Goal: Transaction & Acquisition: Book appointment/travel/reservation

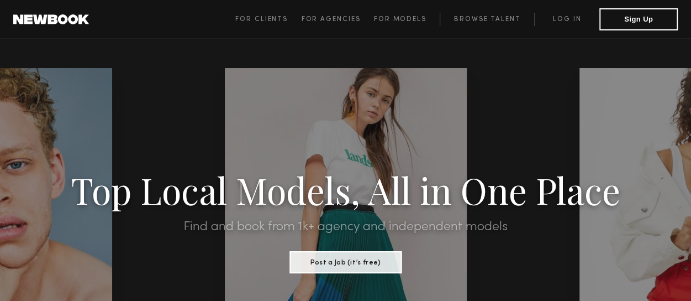
scroll to position [3192, 0]
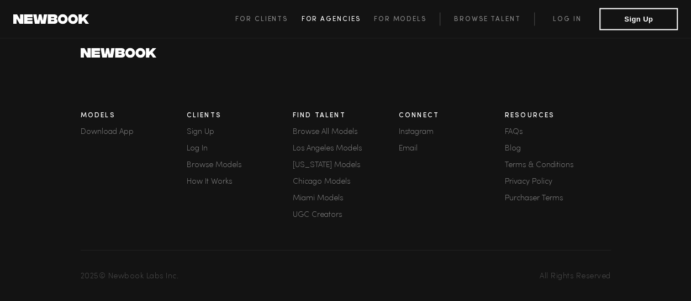
click at [346, 14] on link "For Agencies" at bounding box center [337, 19] width 72 height 13
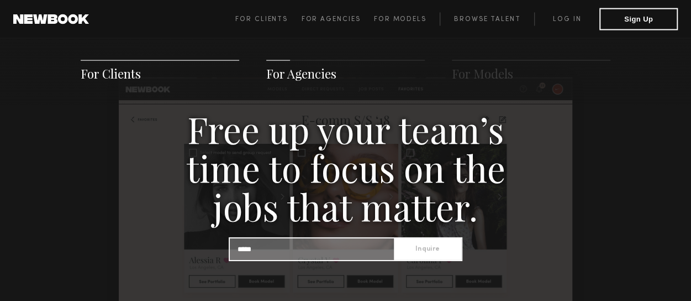
scroll to position [3192, 0]
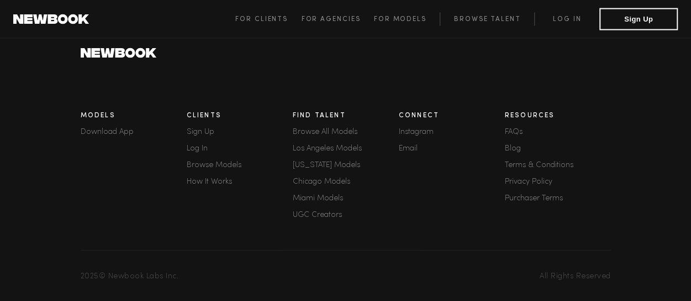
click at [211, 161] on link "Browse Models" at bounding box center [240, 165] width 106 height 8
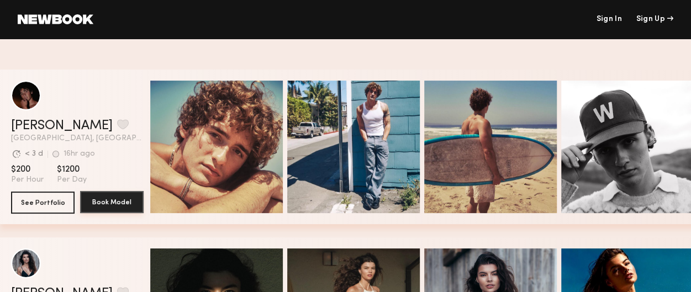
click at [119, 200] on button "Book Model" at bounding box center [112, 202] width 64 height 22
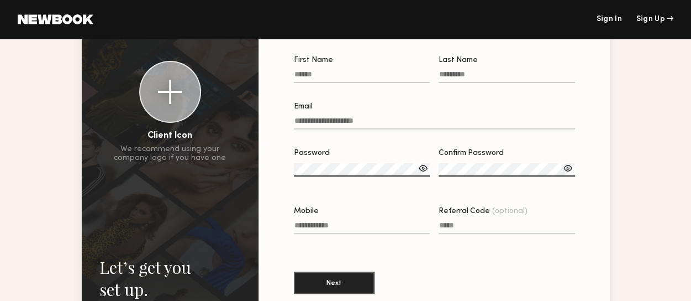
scroll to position [74, 0]
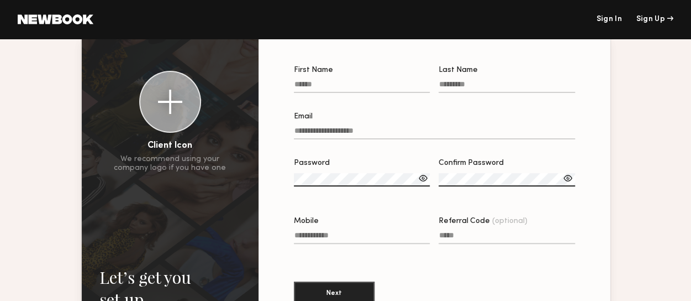
click at [570, 182] on div at bounding box center [568, 177] width 11 height 11
click at [425, 182] on div at bounding box center [423, 177] width 11 height 11
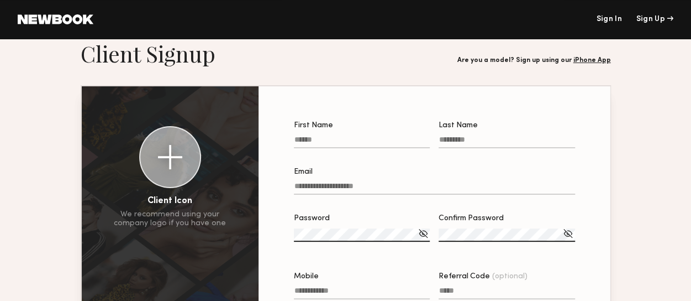
scroll to position [19, 0]
click at [333, 132] on label "First Name" at bounding box center [362, 140] width 136 height 38
click at [333, 135] on input "First Name" at bounding box center [362, 141] width 136 height 13
type input "****"
click at [458, 134] on label "Last Name" at bounding box center [507, 140] width 136 height 38
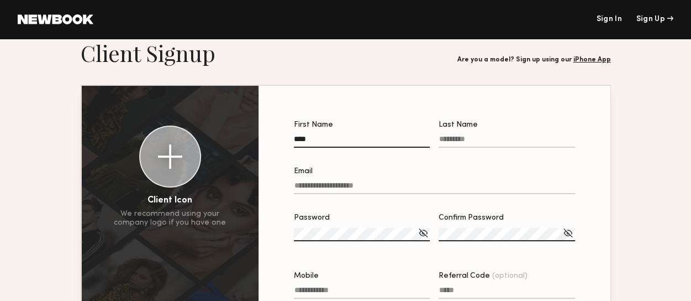
click at [458, 135] on input "Last Name" at bounding box center [507, 141] width 136 height 13
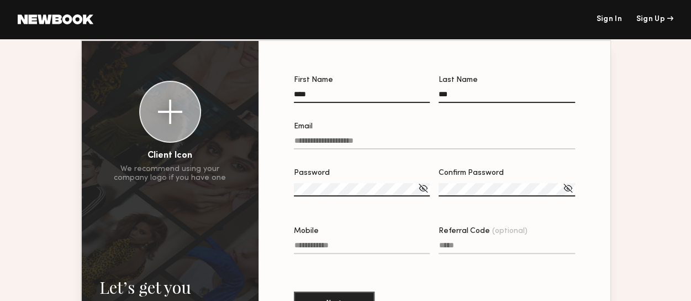
scroll to position [30, 0]
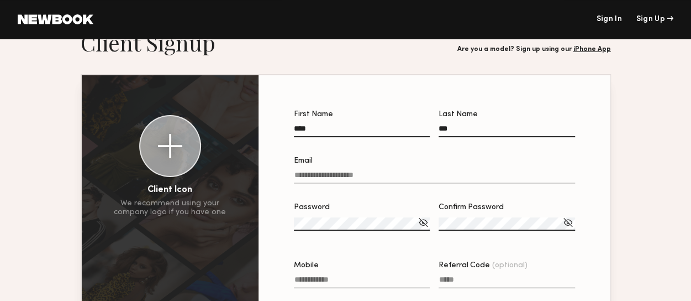
drag, startPoint x: 469, startPoint y: 119, endPoint x: 470, endPoint y: 127, distance: 7.8
click at [470, 122] on label "Last Name ***" at bounding box center [507, 130] width 136 height 38
click at [470, 124] on input "***" at bounding box center [507, 130] width 136 height 13
drag, startPoint x: 469, startPoint y: 128, endPoint x: 442, endPoint y: 133, distance: 27.6
click at [469, 128] on input "***" at bounding box center [507, 130] width 136 height 13
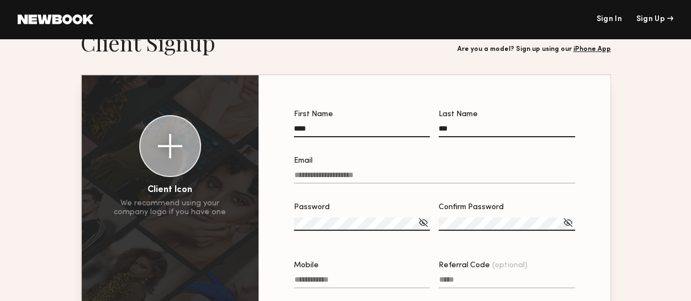
type input "*****"
type input "**********"
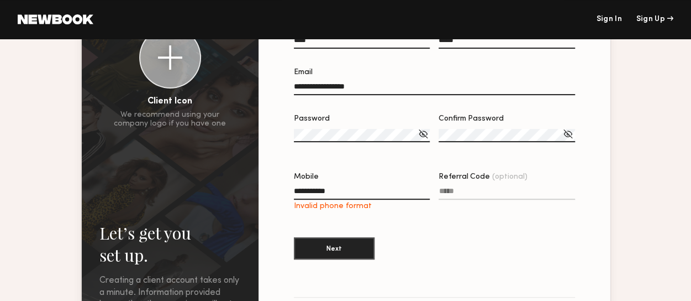
scroll to position [119, 0]
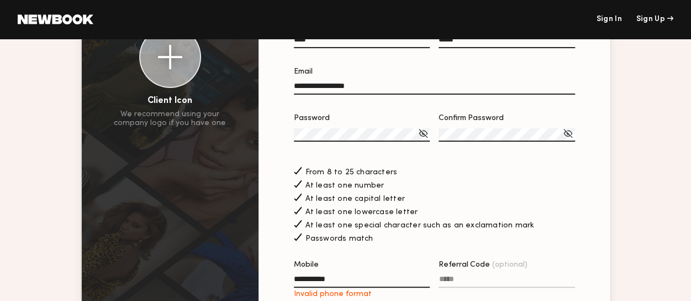
click at [453, 201] on div "At least one capital letter" at bounding box center [434, 197] width 281 height 12
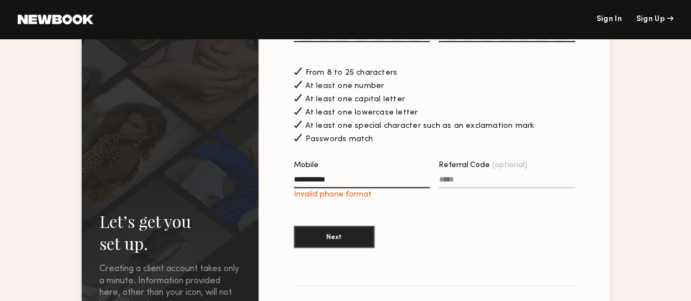
scroll to position [221, 0]
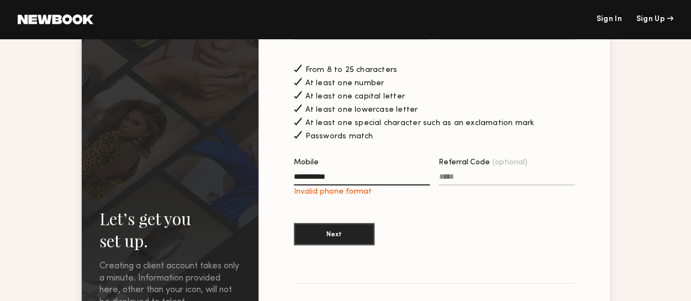
click at [343, 181] on input "**********" at bounding box center [362, 178] width 136 height 13
type input "*"
type input "**********"
click at [422, 225] on section "**********" at bounding box center [434, 87] width 281 height 337
drag, startPoint x: 358, startPoint y: 183, endPoint x: 211, endPoint y: 166, distance: 148.5
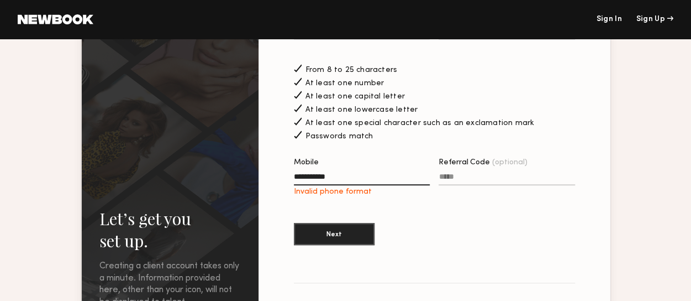
click at [211, 166] on div "**********" at bounding box center [346, 104] width 528 height 441
type input "*"
type input "**********"
click at [334, 238] on button "Next" at bounding box center [334, 233] width 81 height 22
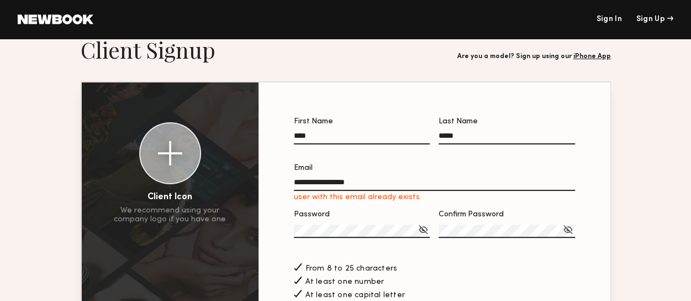
scroll to position [0, 0]
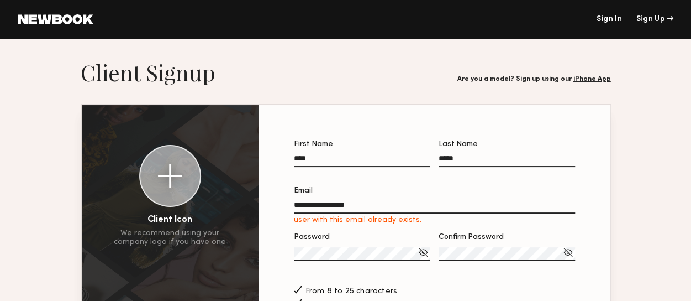
click at [617, 19] on link "Sign In" at bounding box center [608, 19] width 25 height 8
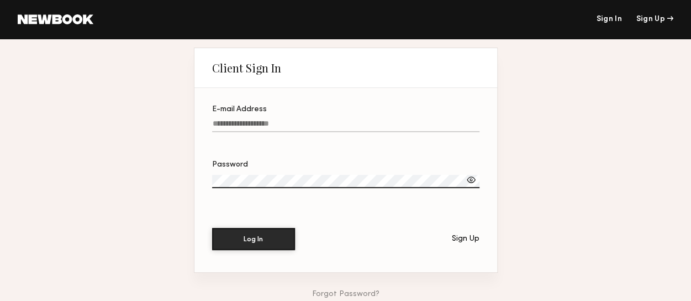
type input "**********"
click at [473, 180] on div at bounding box center [471, 179] width 11 height 11
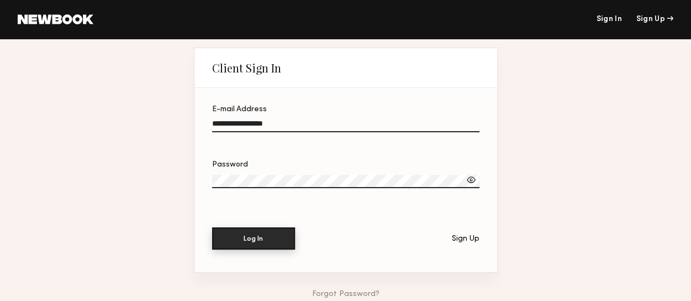
click at [278, 235] on button "Log In" at bounding box center [253, 238] width 83 height 22
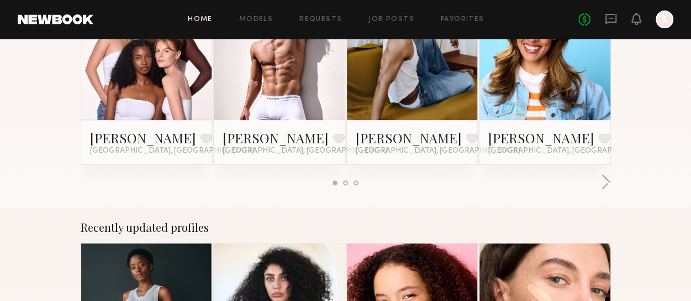
scroll to position [182, 0]
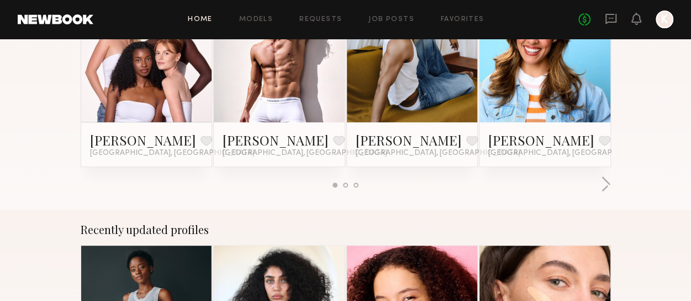
click at [198, 19] on link "Home" at bounding box center [200, 19] width 25 height 7
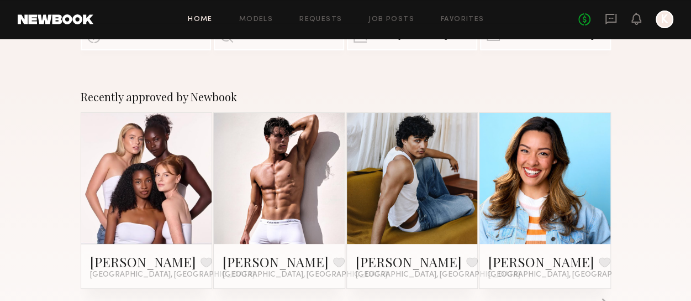
scroll to position [0, 0]
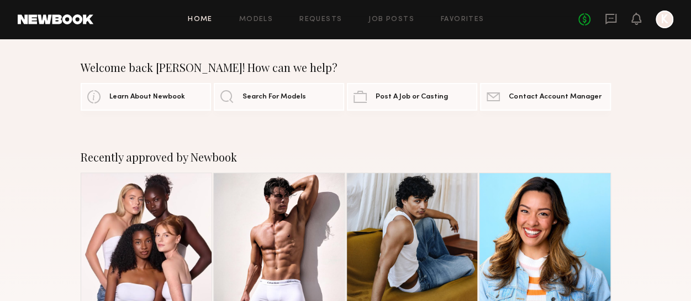
click at [204, 17] on link "Home" at bounding box center [200, 19] width 25 height 7
click at [257, 22] on link "Models" at bounding box center [256, 19] width 34 height 7
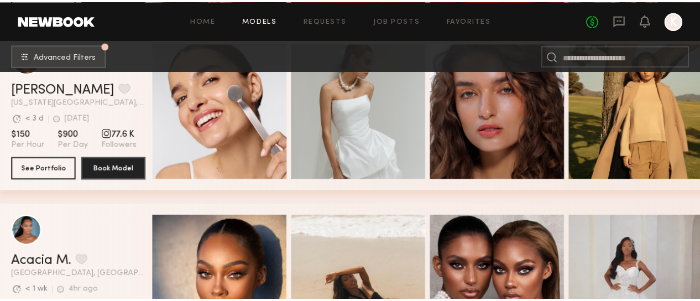
scroll to position [6646, 0]
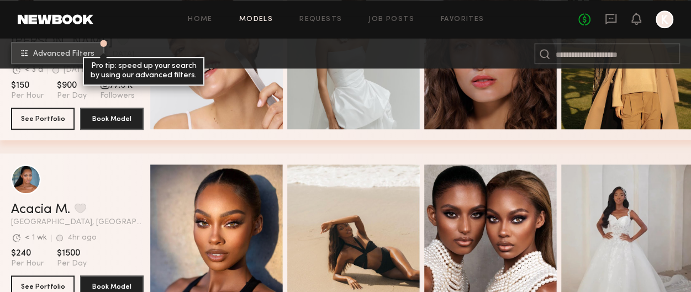
click at [82, 52] on span "Advanced Filters" at bounding box center [63, 54] width 61 height 8
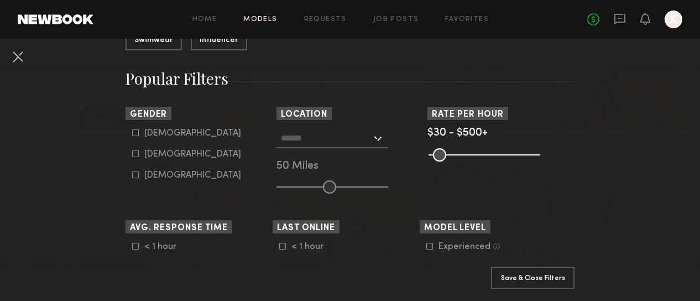
scroll to position [171, 0]
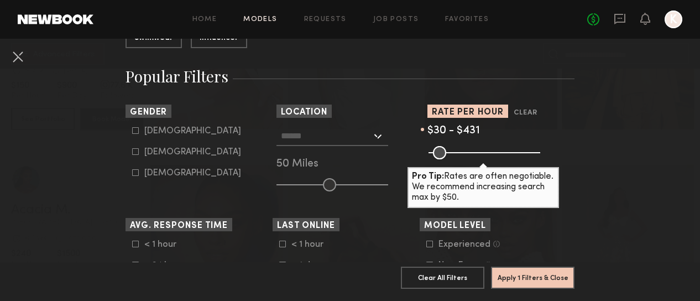
drag, startPoint x: 527, startPoint y: 157, endPoint x: 514, endPoint y: 161, distance: 13.7
type input "***"
click at [514, 159] on input "range" at bounding box center [484, 152] width 112 height 13
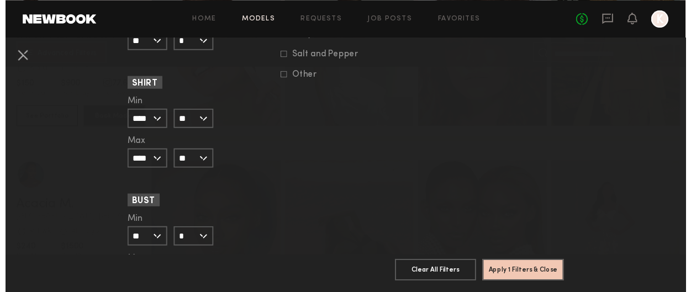
scroll to position [1171, 0]
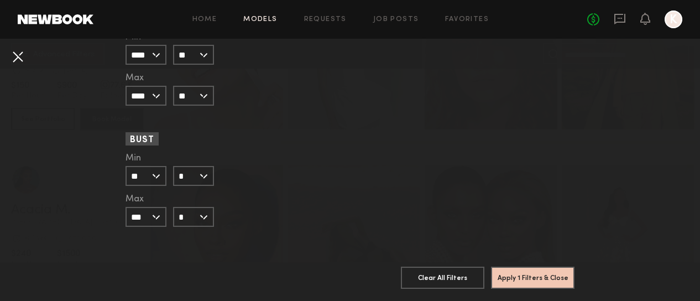
click at [19, 60] on button at bounding box center [18, 57] width 18 height 18
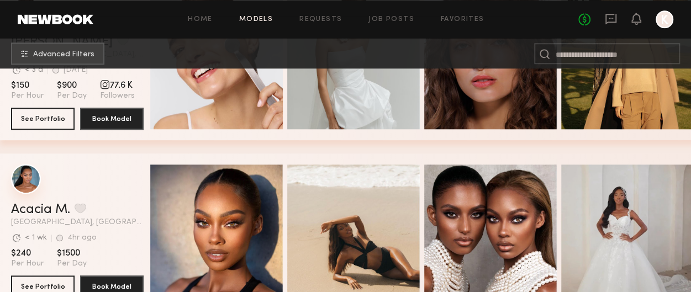
click at [23, 180] on div "grid" at bounding box center [26, 179] width 30 height 30
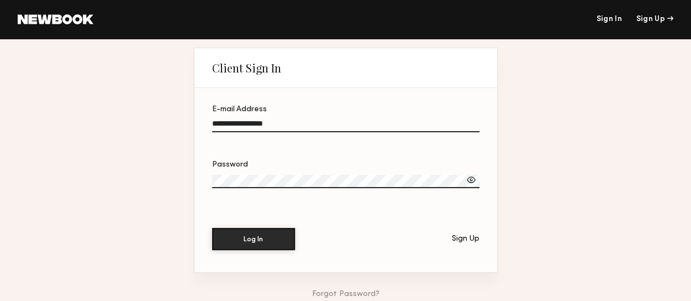
click at [73, 19] on link at bounding box center [56, 19] width 76 height 10
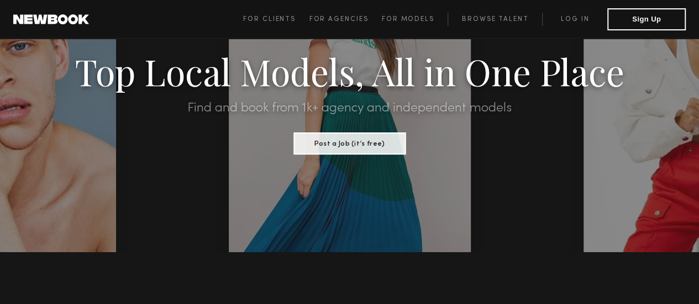
scroll to position [111, 0]
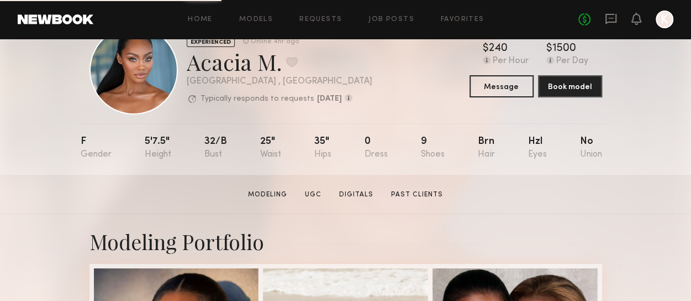
scroll to position [34, 0]
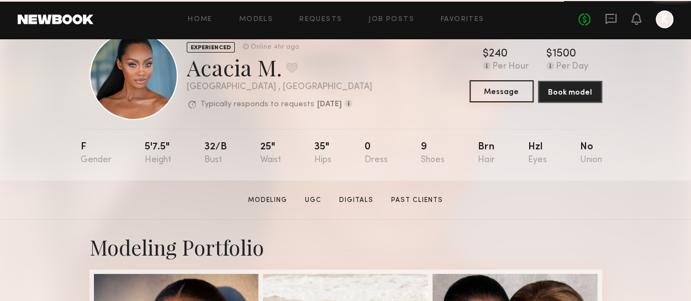
click at [499, 90] on button "Message" at bounding box center [502, 91] width 64 height 22
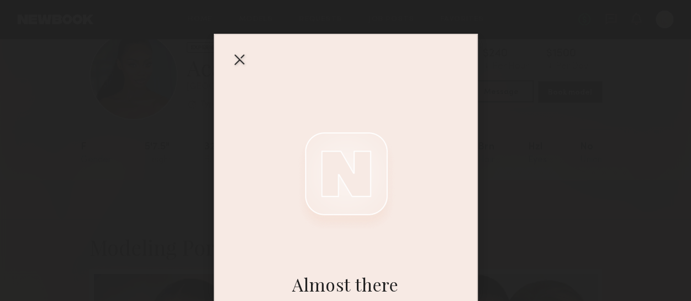
scroll to position [0, 0]
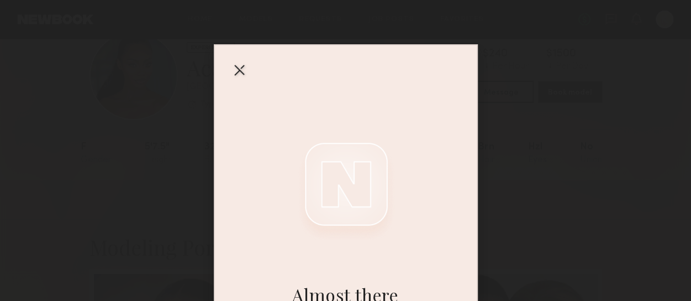
click at [235, 66] on div at bounding box center [239, 70] width 18 height 18
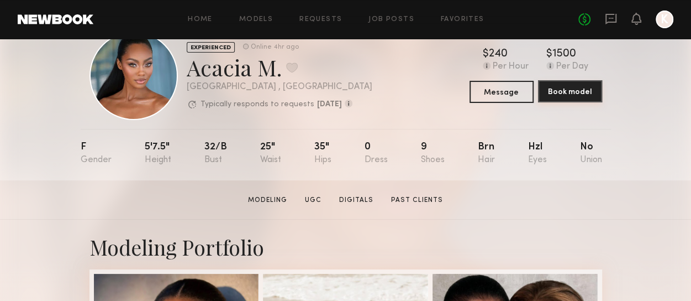
click at [580, 92] on button "Book model" at bounding box center [570, 91] width 64 height 22
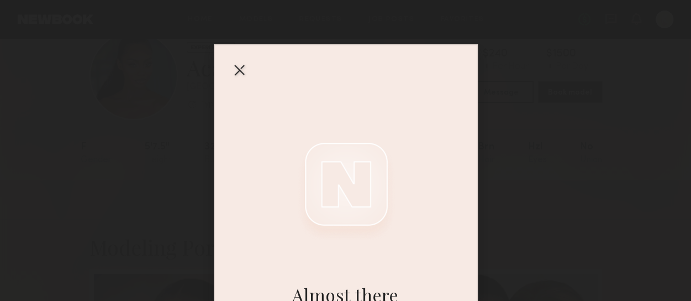
click at [231, 66] on div at bounding box center [239, 70] width 18 height 18
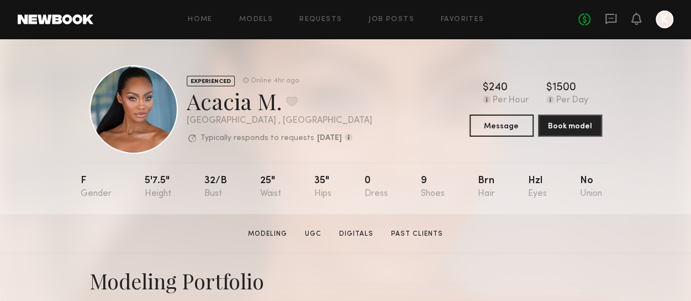
click at [666, 18] on div at bounding box center [665, 19] width 18 height 18
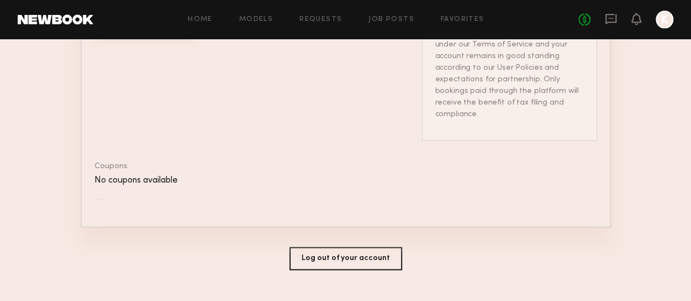
scroll to position [748, 0]
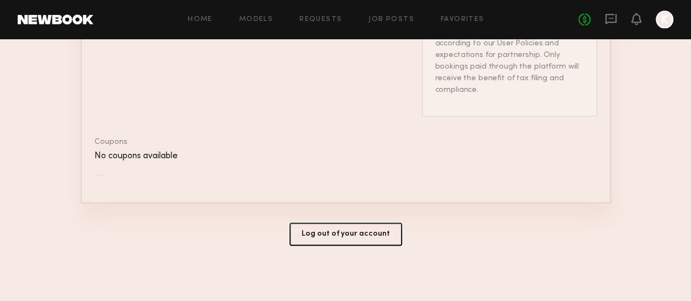
click at [356, 236] on button "Log out of your account" at bounding box center [346, 233] width 113 height 23
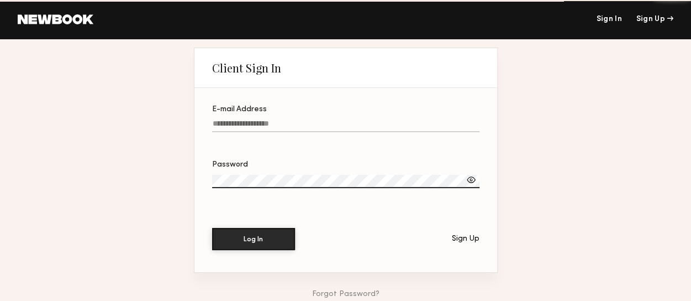
type input "**********"
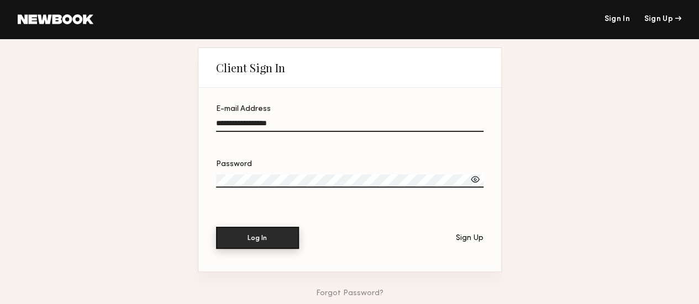
click at [274, 239] on button "Log In" at bounding box center [257, 238] width 83 height 22
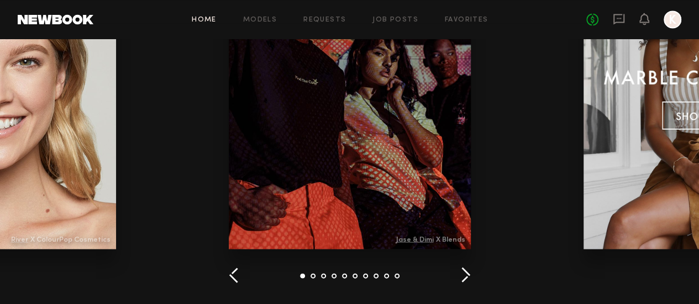
scroll to position [1381, 0]
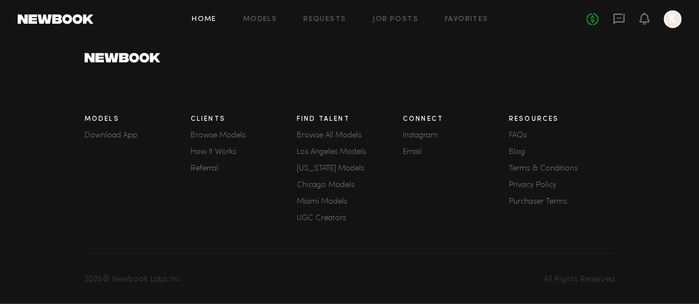
click at [216, 132] on link "Browse Models" at bounding box center [244, 136] width 106 height 8
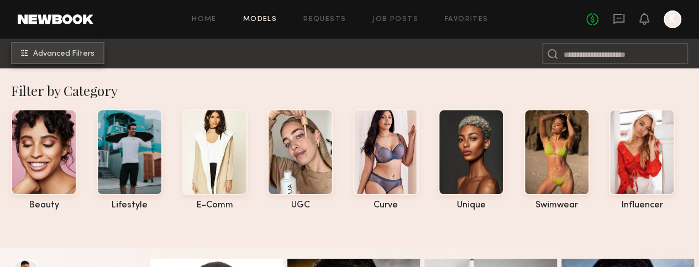
click at [24, 51] on common-icon "undefined" at bounding box center [24, 53] width 7 height 7
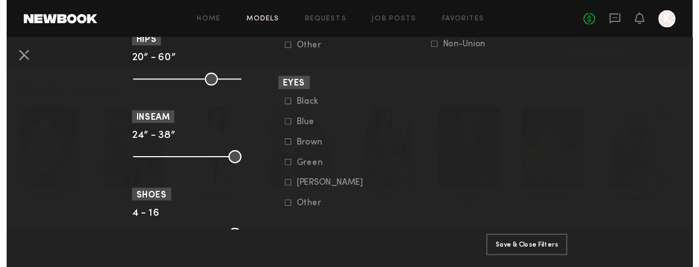
scroll to position [798, 0]
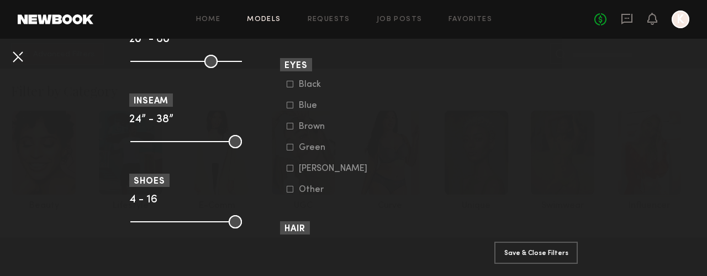
click at [13, 51] on button at bounding box center [18, 57] width 18 height 18
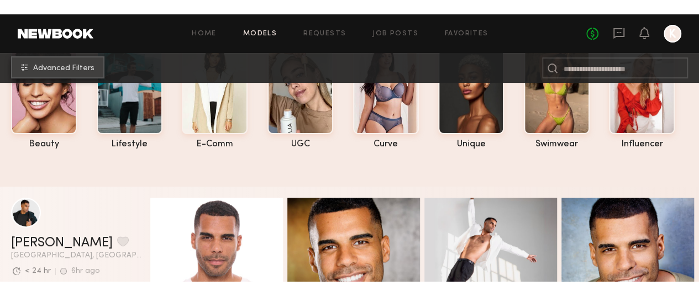
scroll to position [59, 0]
